Goal: Task Accomplishment & Management: Complete application form

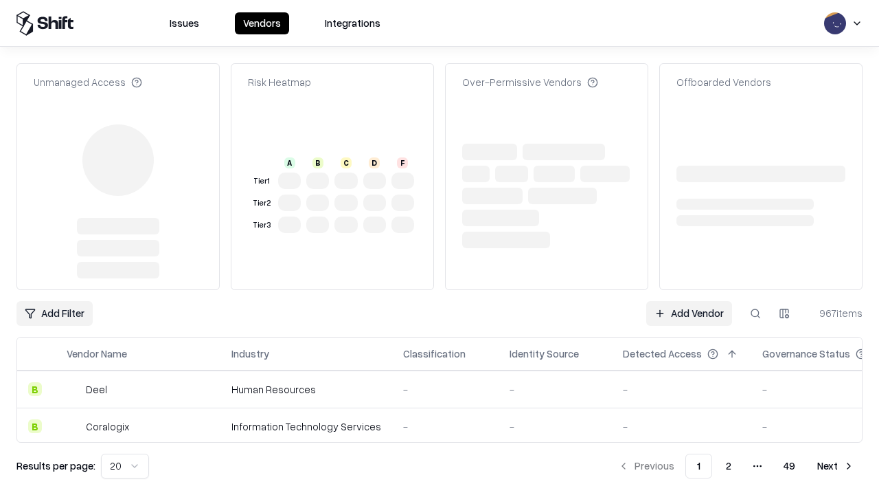
click at [689, 301] on link "Add Vendor" at bounding box center [689, 313] width 86 height 25
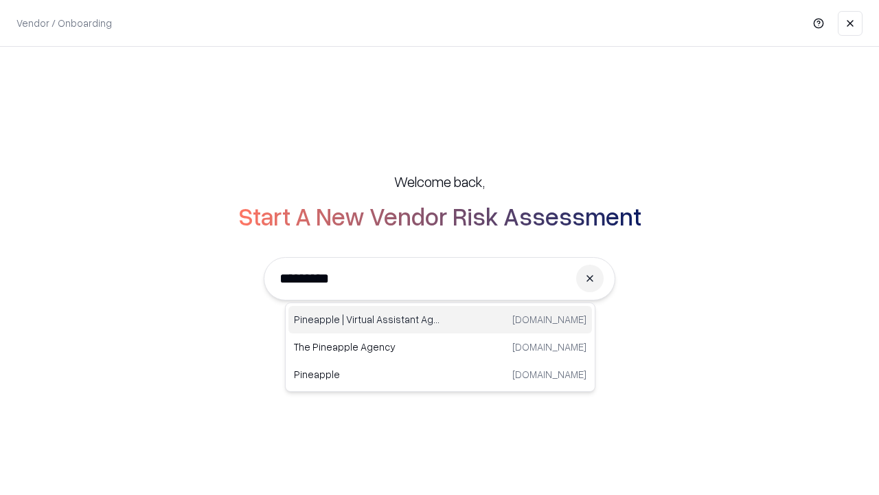
click at [440, 319] on div "Pineapple | Virtual Assistant Agency [DOMAIN_NAME]" at bounding box center [440, 319] width 304 height 27
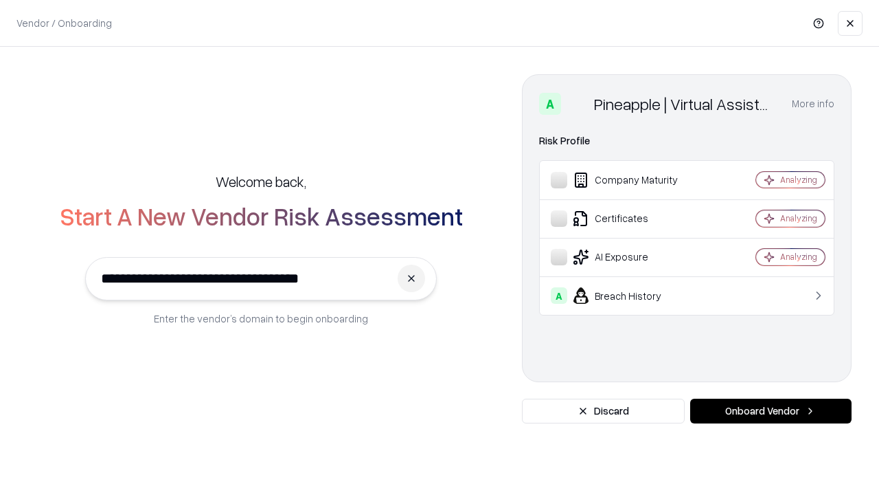
type input "**********"
click at [771, 411] on button "Onboard Vendor" at bounding box center [770, 410] width 161 height 25
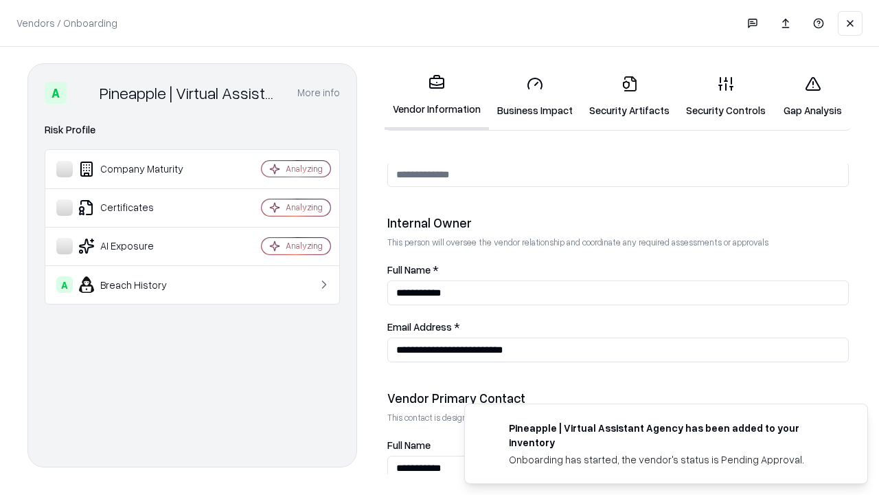
scroll to position [712, 0]
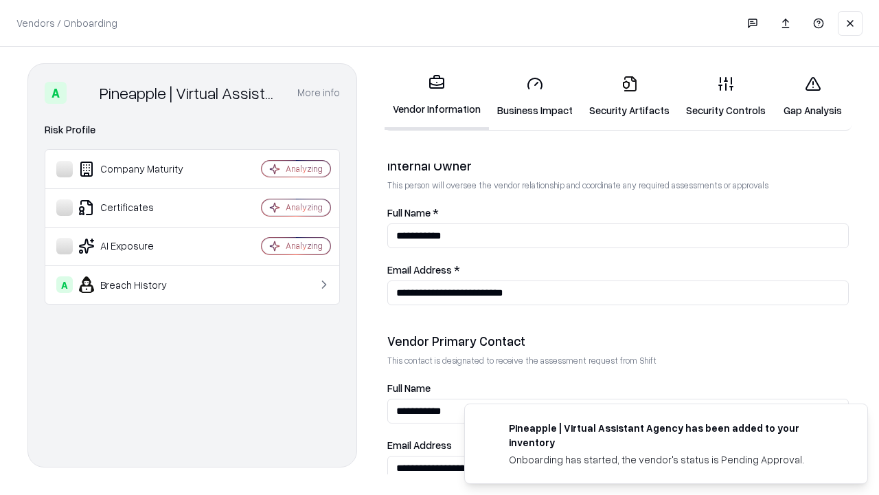
click at [535, 96] on link "Business Impact" at bounding box center [535, 97] width 92 height 64
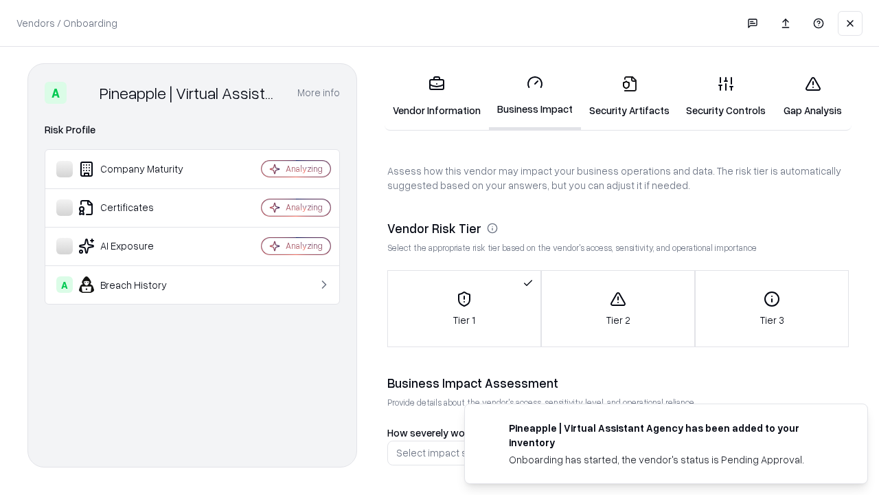
click at [629, 96] on link "Security Artifacts" at bounding box center [629, 97] width 97 height 64
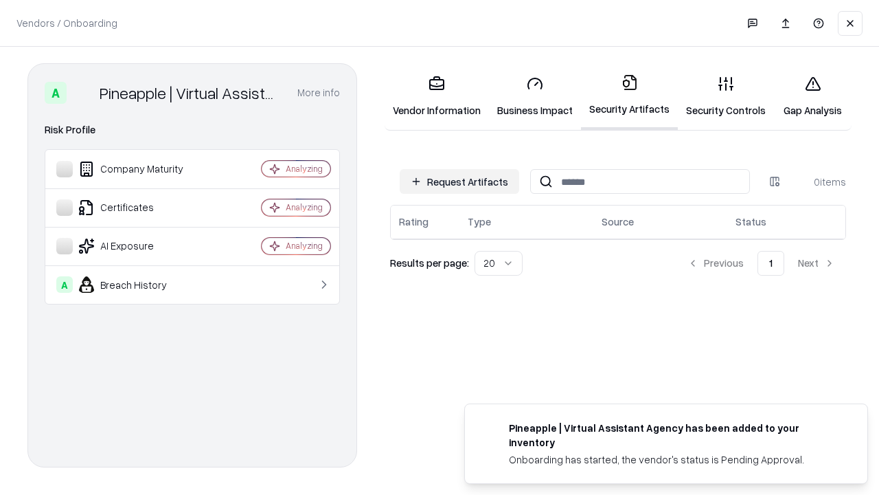
click at [460, 181] on button "Request Artifacts" at bounding box center [460, 181] width 120 height 25
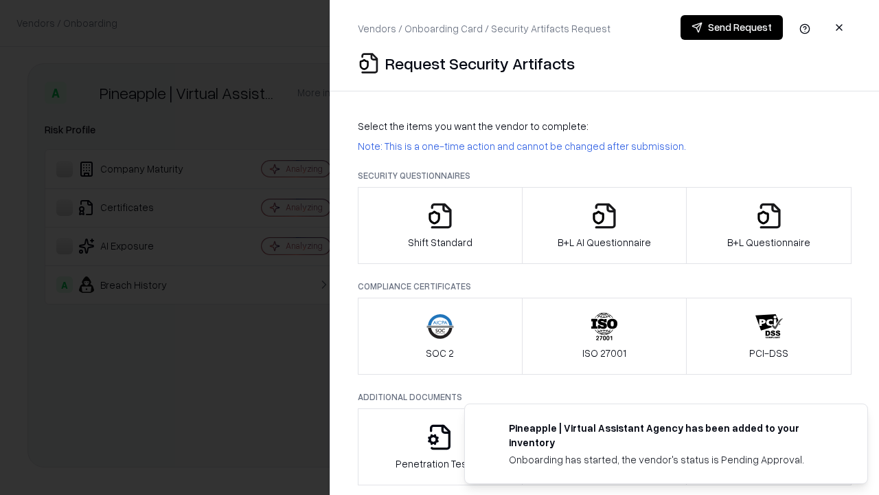
click at [440, 225] on icon "button" at bounding box center [440, 215] width 27 height 27
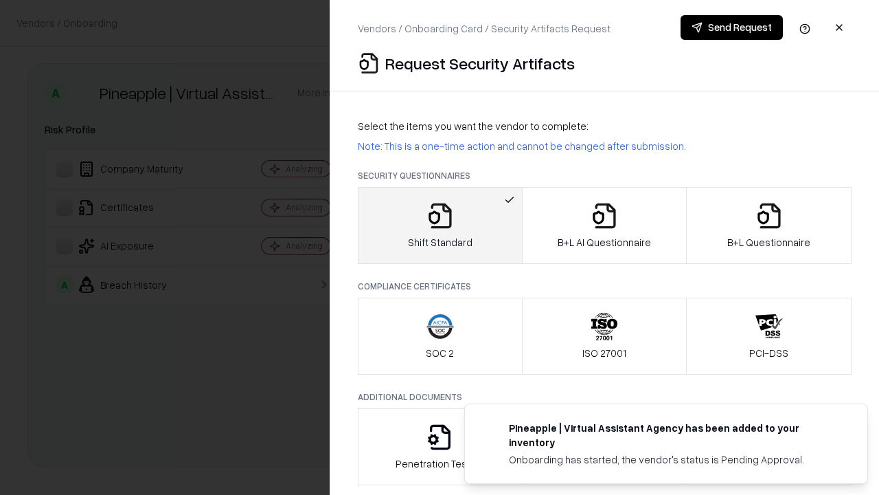
click at [732, 27] on button "Send Request" at bounding box center [732, 27] width 102 height 25
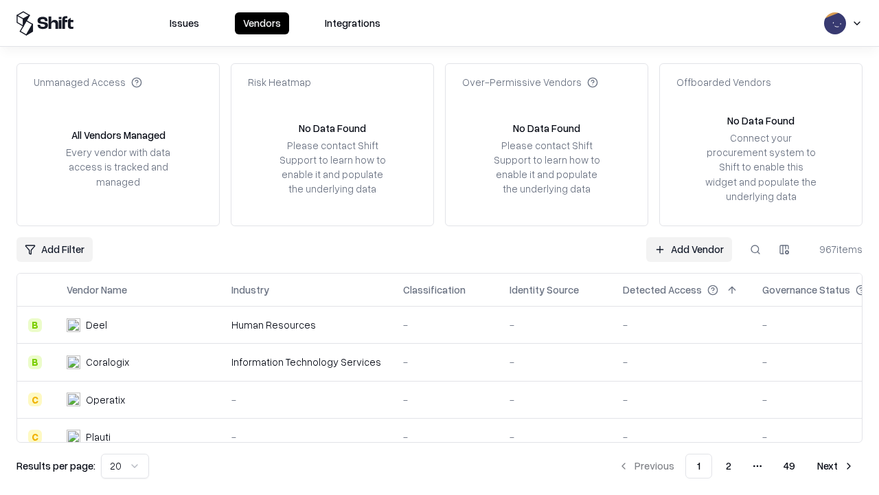
click at [756, 249] on button at bounding box center [755, 249] width 25 height 25
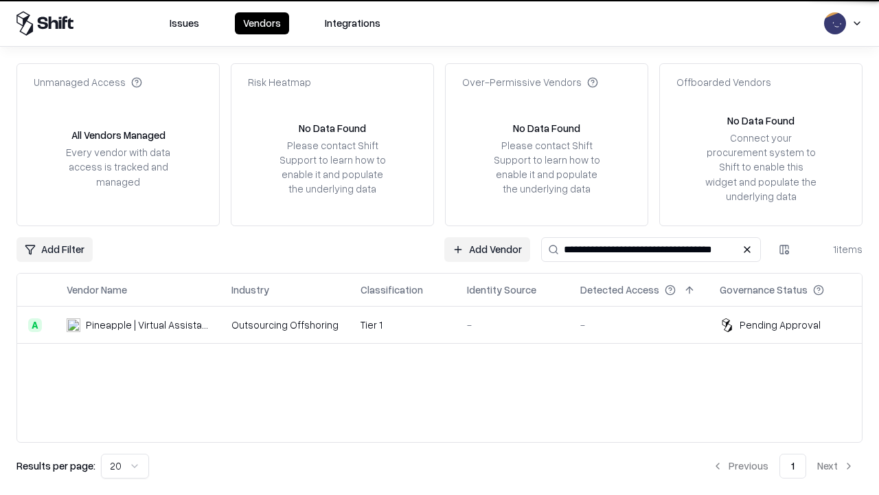
type input "**********"
click at [448, 324] on td "Tier 1" at bounding box center [403, 324] width 106 height 37
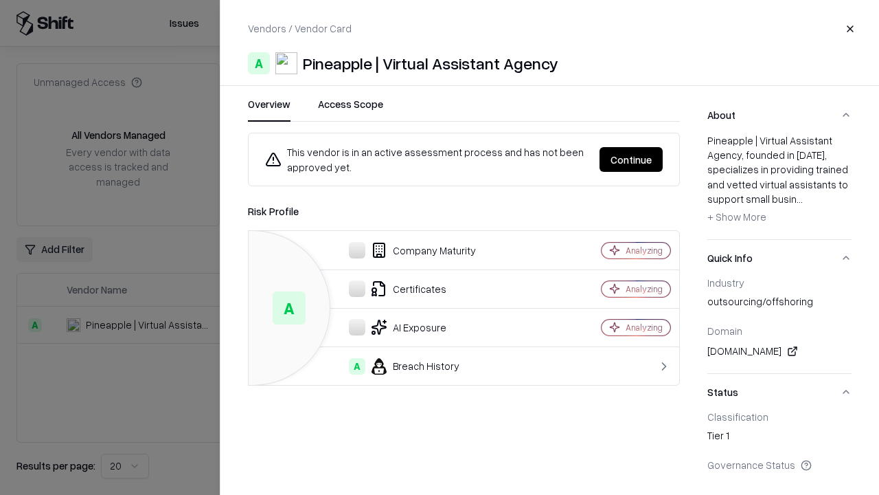
click at [631, 159] on button "Continue" at bounding box center [631, 159] width 63 height 25
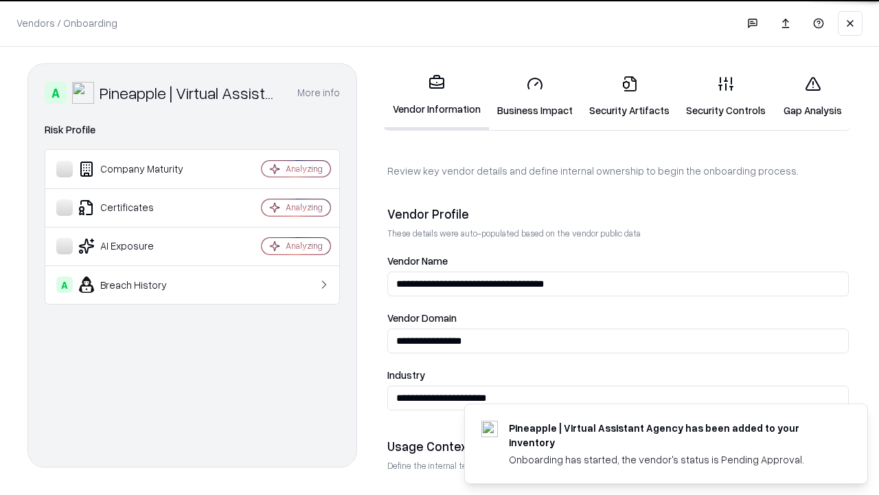
click at [629, 96] on link "Security Artifacts" at bounding box center [629, 97] width 97 height 64
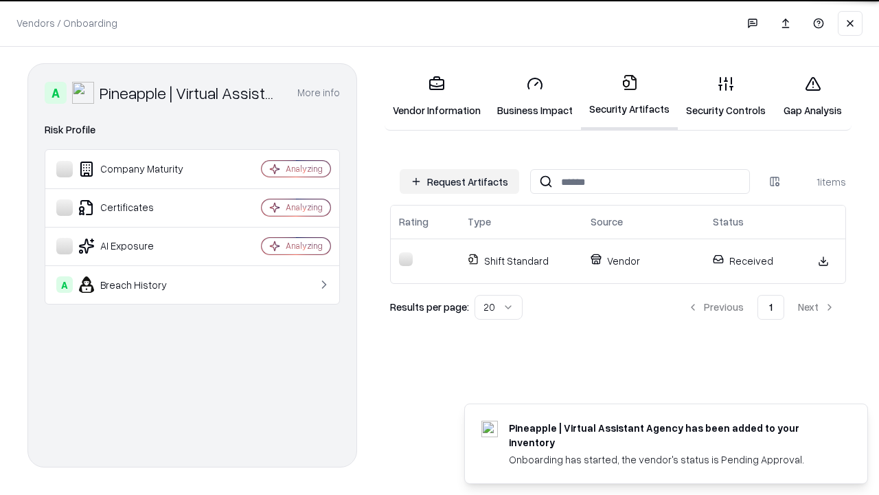
click at [813, 96] on link "Gap Analysis" at bounding box center [813, 97] width 78 height 64
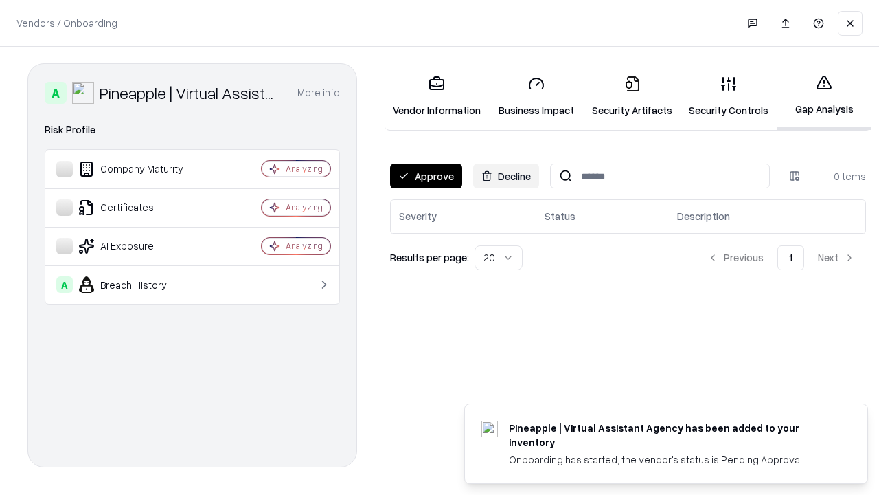
click at [426, 176] on button "Approve" at bounding box center [426, 175] width 72 height 25
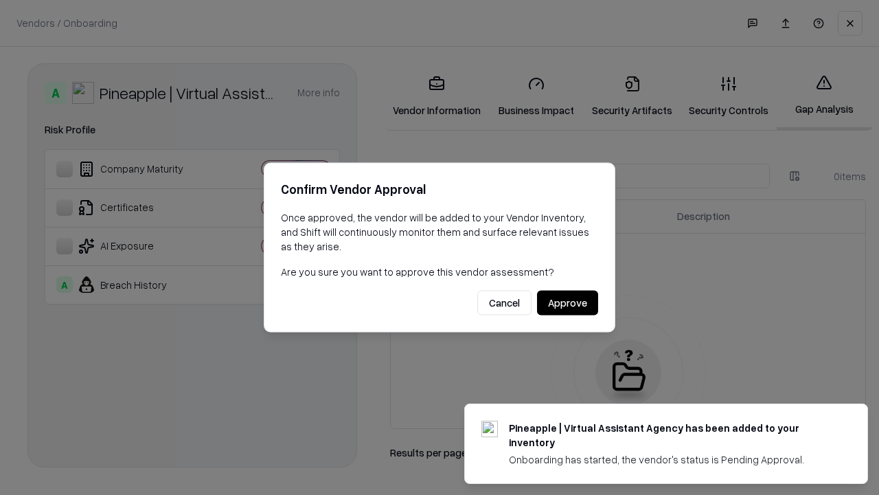
click at [567, 302] on button "Approve" at bounding box center [567, 303] width 61 height 25
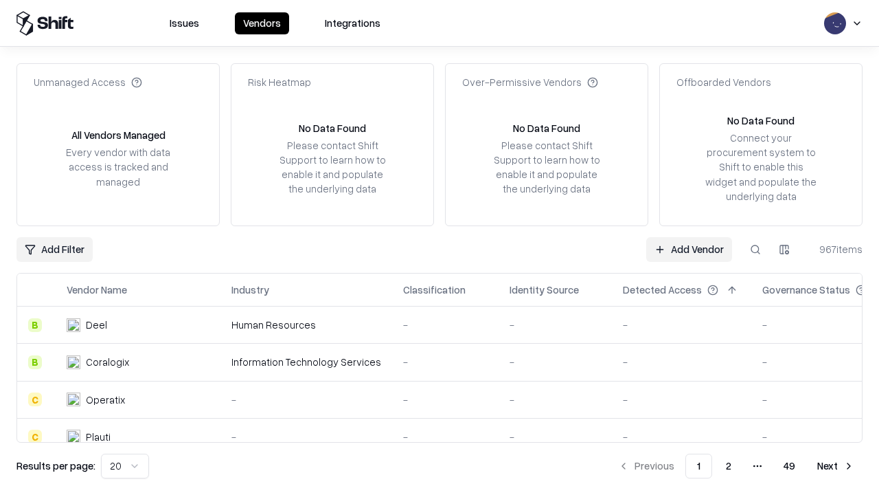
type input "**********"
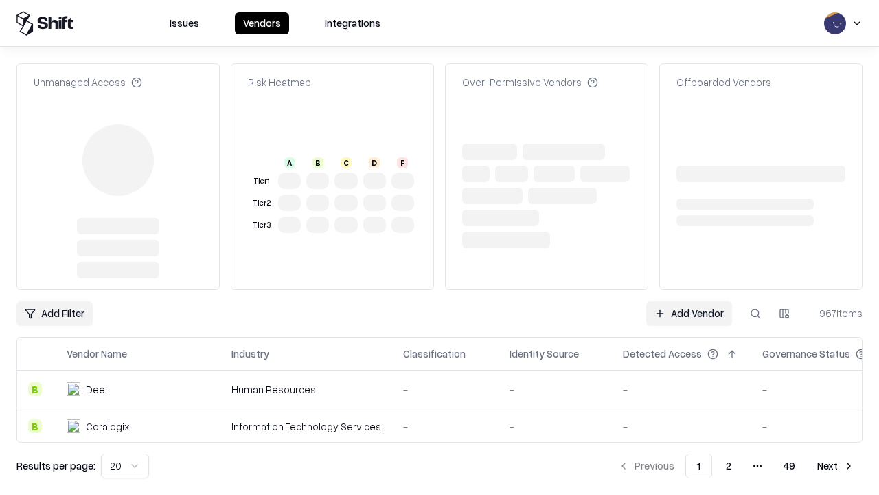
click at [689, 301] on link "Add Vendor" at bounding box center [689, 313] width 86 height 25
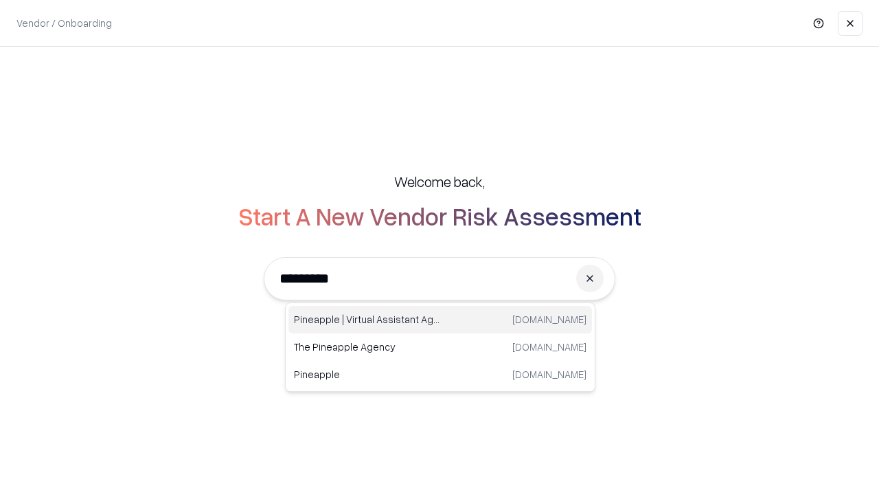
click at [440, 319] on div "Pineapple | Virtual Assistant Agency trypineapple.com" at bounding box center [440, 319] width 304 height 27
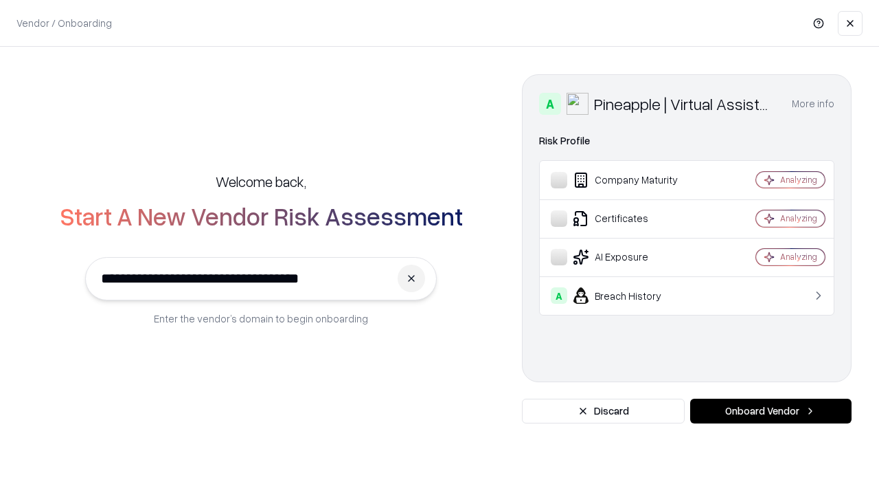
type input "**********"
click at [771, 411] on button "Onboard Vendor" at bounding box center [770, 410] width 161 height 25
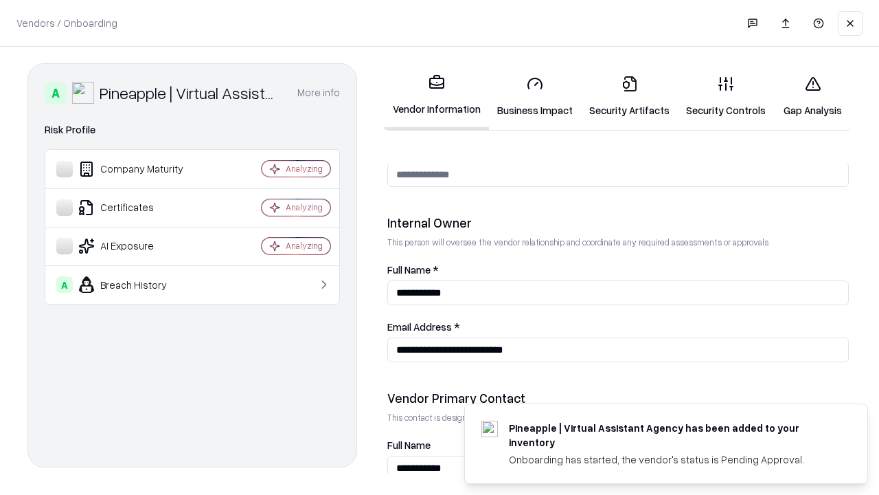
scroll to position [712, 0]
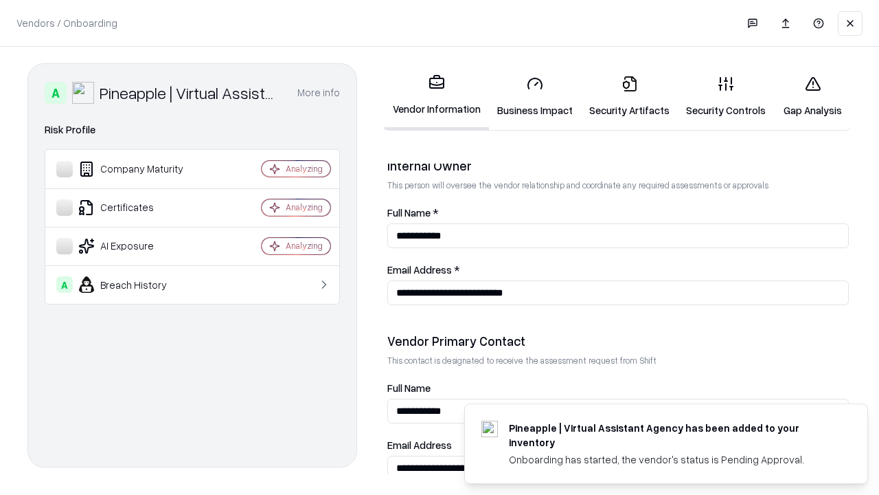
click at [813, 96] on link "Gap Analysis" at bounding box center [813, 97] width 78 height 64
